Goal: Task Accomplishment & Management: Manage account settings

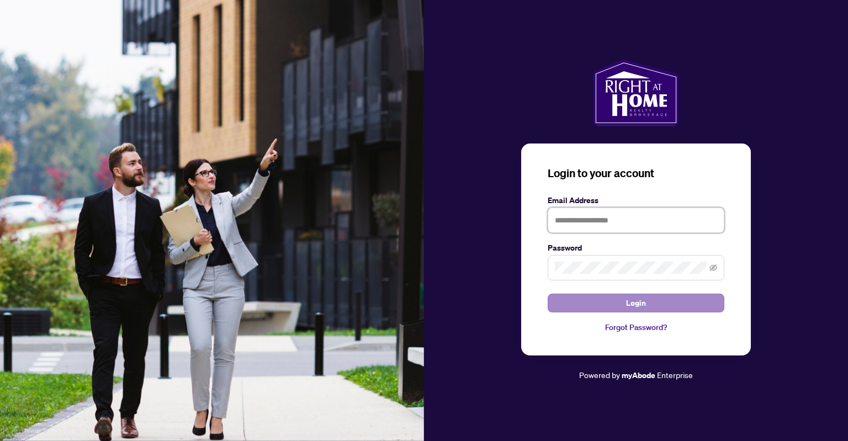
type input "**********"
click at [622, 304] on button "Login" at bounding box center [636, 303] width 177 height 19
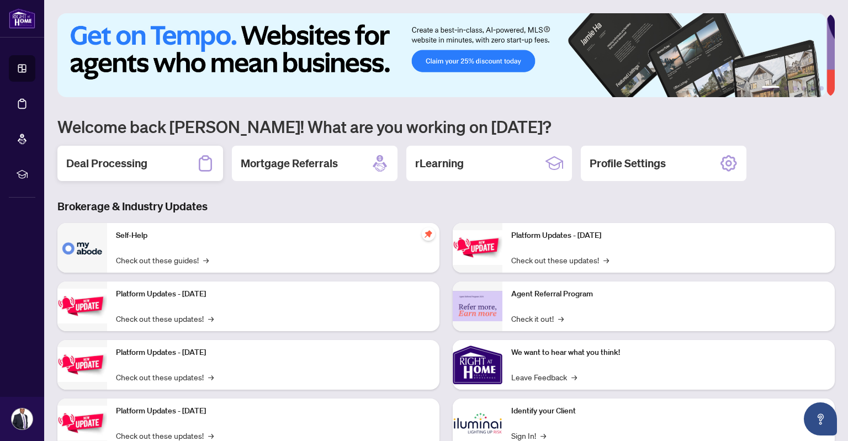
click at [126, 165] on h2 "Deal Processing" at bounding box center [106, 163] width 81 height 15
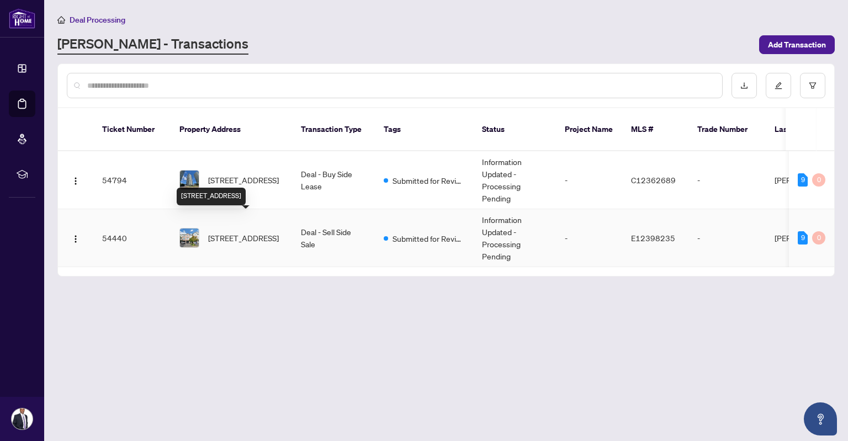
click at [252, 232] on span "[STREET_ADDRESS]" at bounding box center [243, 238] width 71 height 12
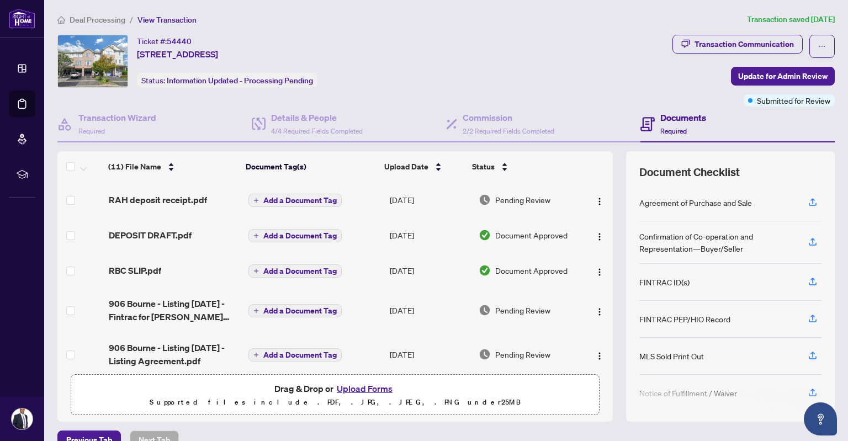
click at [359, 305] on td "Add a Document Tag" at bounding box center [314, 310] width 141 height 44
click at [371, 392] on button "Upload Forms" at bounding box center [365, 389] width 62 height 14
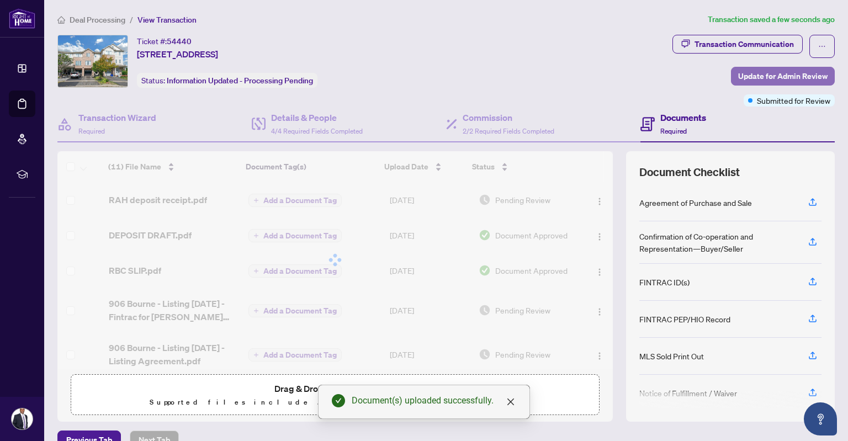
click at [775, 75] on span "Update for Admin Review" at bounding box center [782, 76] width 89 height 18
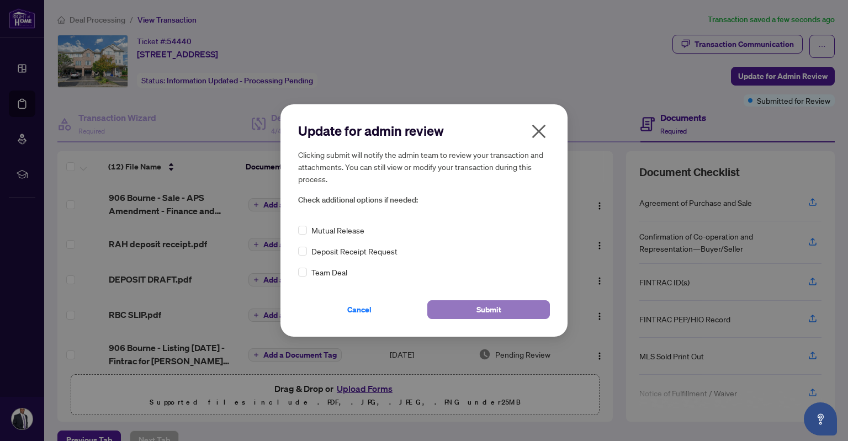
click at [490, 309] on span "Submit" at bounding box center [489, 310] width 25 height 18
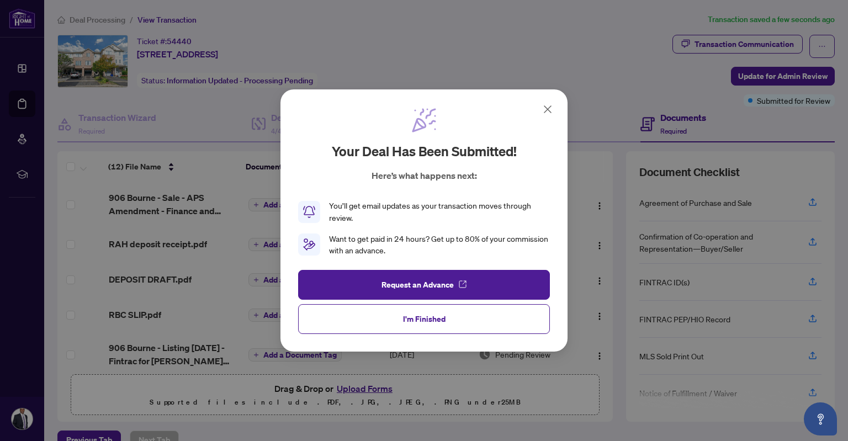
click at [548, 104] on icon at bounding box center [547, 109] width 13 height 13
